Goal: Check status

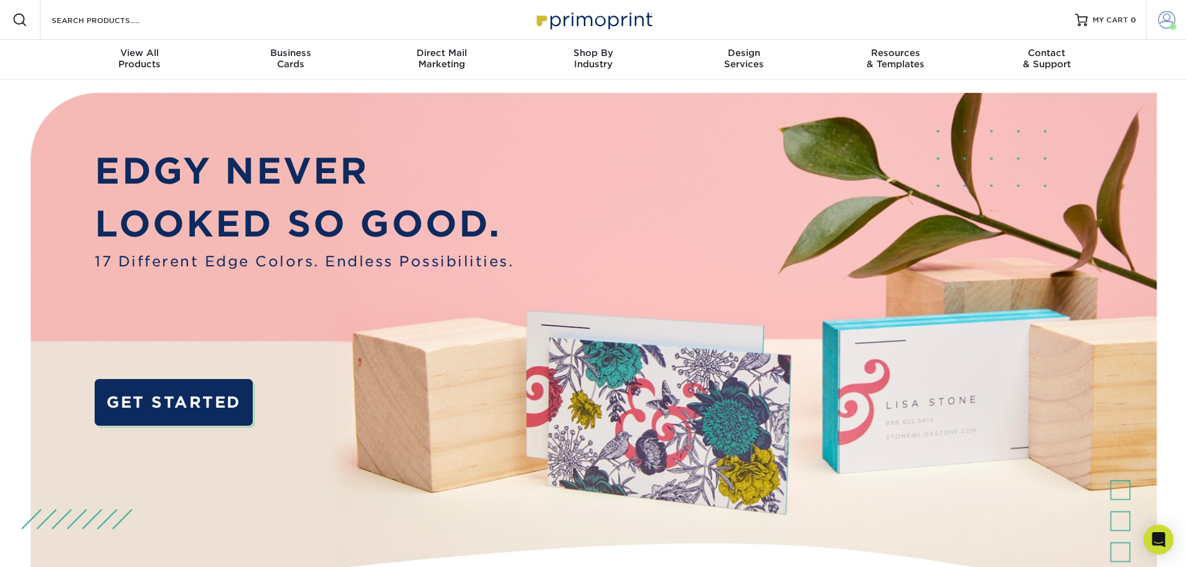
click at [1170, 12] on span at bounding box center [1166, 19] width 17 height 17
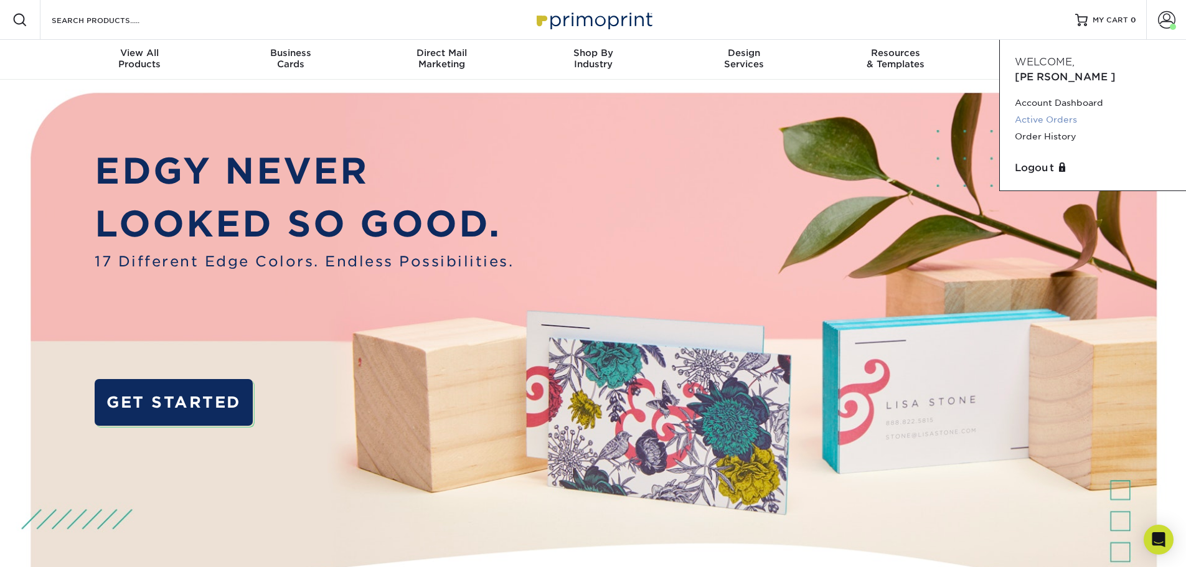
click at [1046, 111] on link "Active Orders" at bounding box center [1093, 119] width 156 height 17
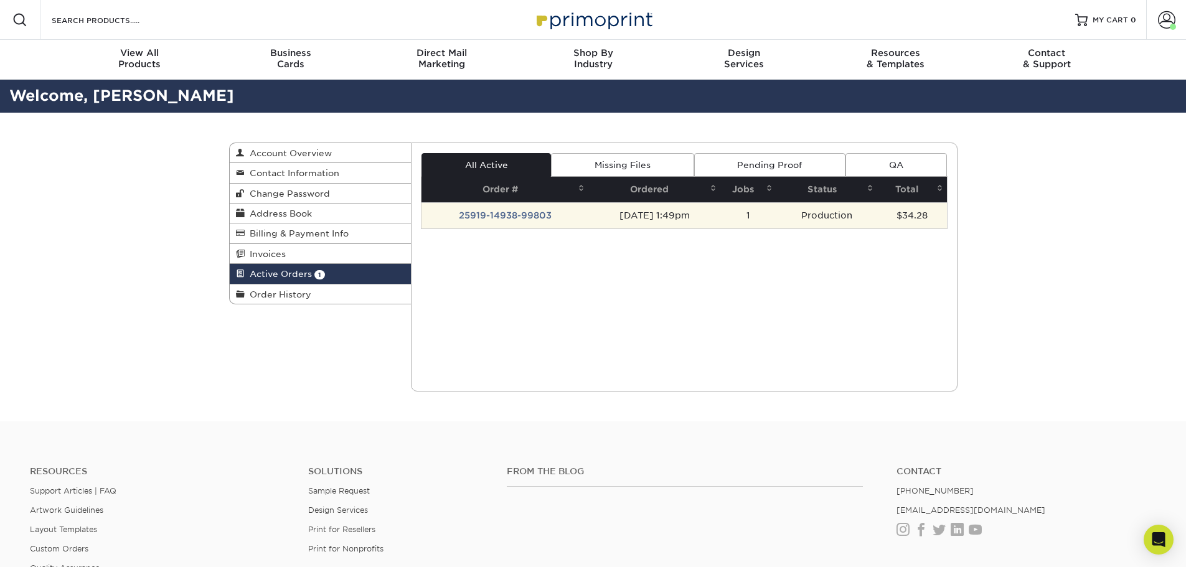
click at [485, 212] on td "25919-14938-99803" at bounding box center [505, 215] width 167 height 26
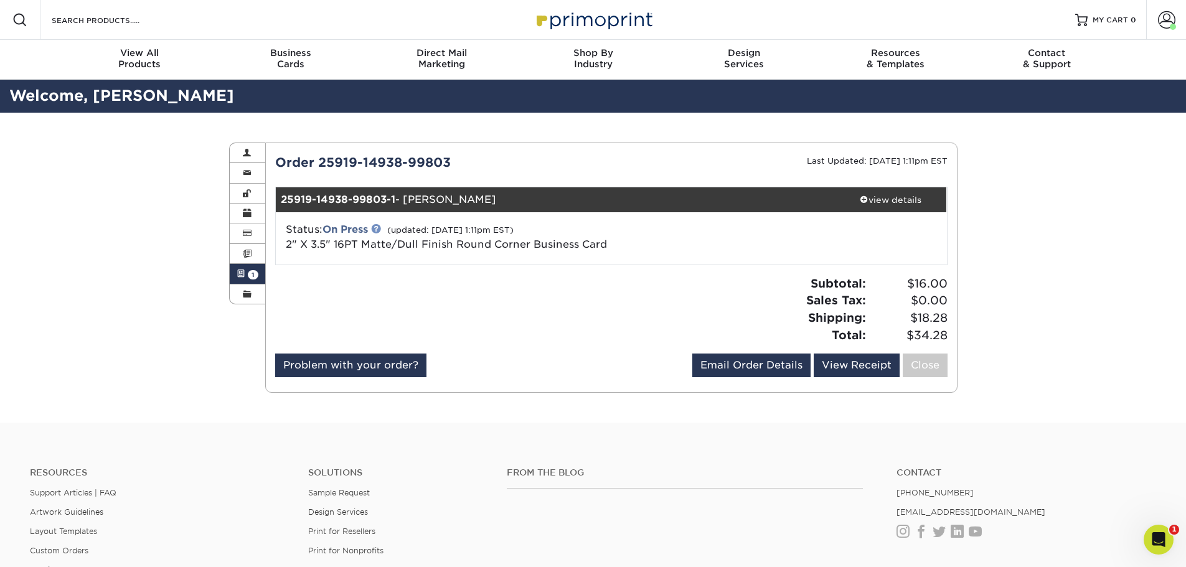
click at [381, 225] on link at bounding box center [376, 229] width 10 height 10
